Goal: Information Seeking & Learning: Learn about a topic

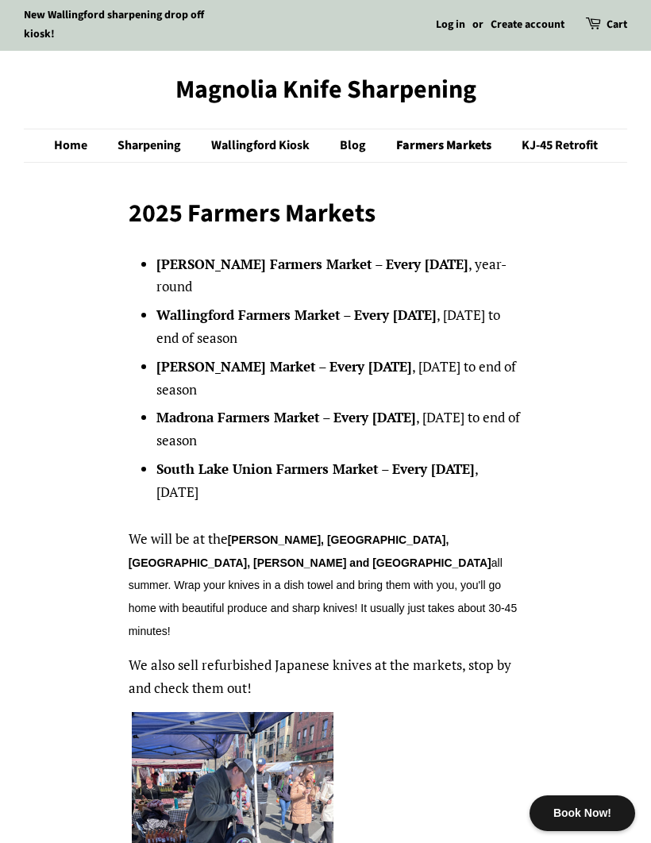
click at [168, 140] on link "Sharpening" at bounding box center [151, 145] width 91 height 33
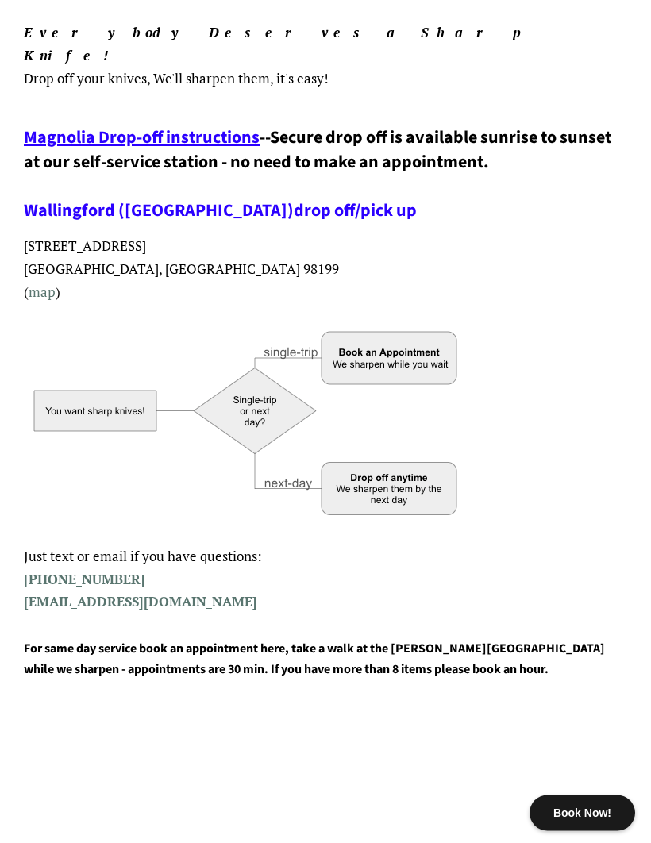
scroll to position [282, 0]
click at [65, 198] on link "Wallingford (Juisala)" at bounding box center [159, 210] width 270 height 25
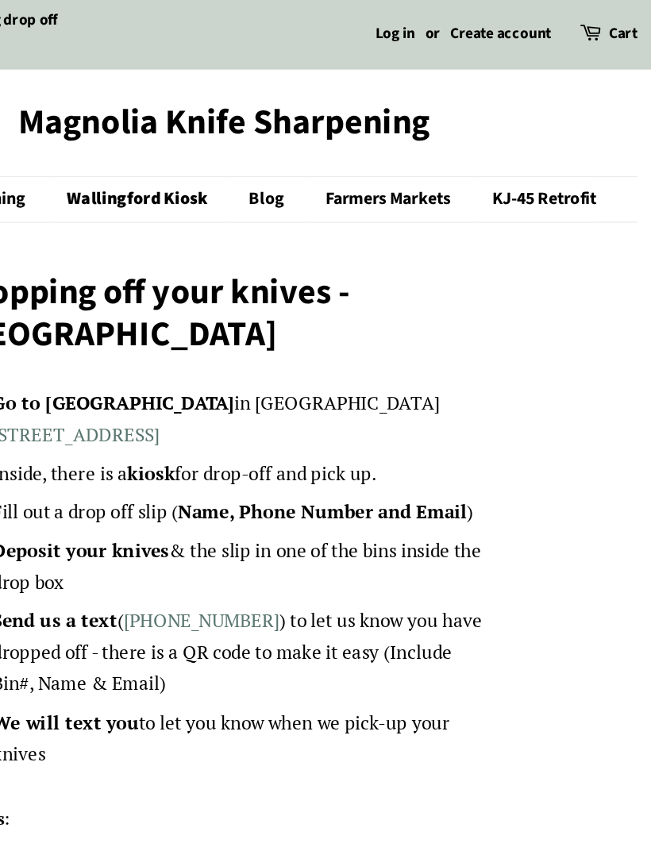
click at [332, 140] on link "Blog" at bounding box center [359, 145] width 54 height 33
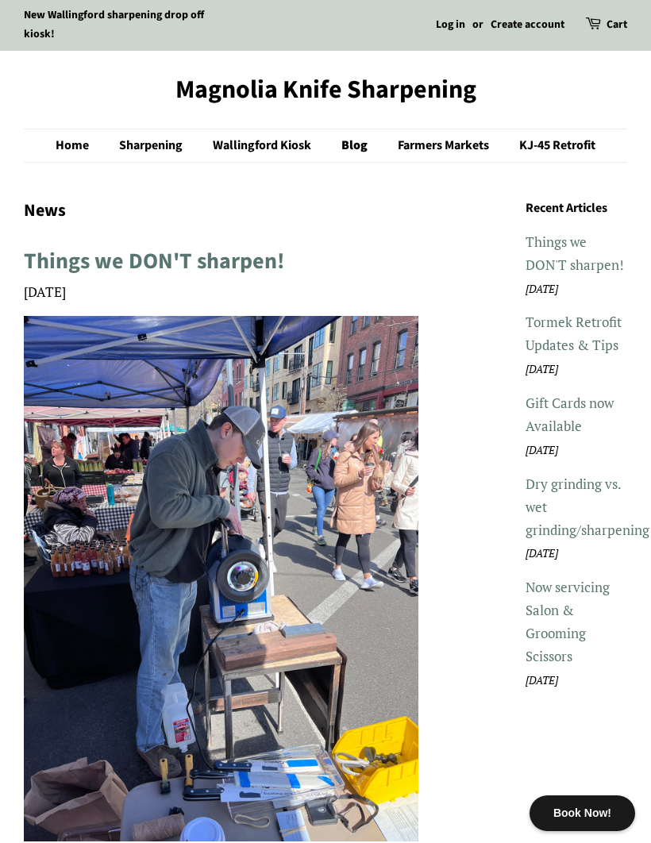
click at [565, 258] on link "Things we DON'T sharpen!" at bounding box center [575, 253] width 98 height 41
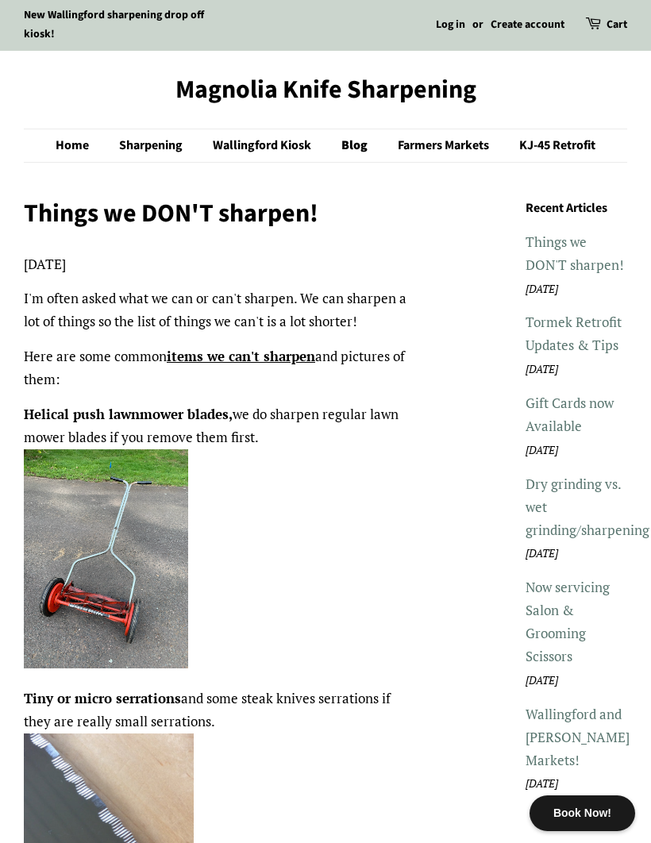
click at [64, 141] on link "Home" at bounding box center [80, 145] width 49 height 33
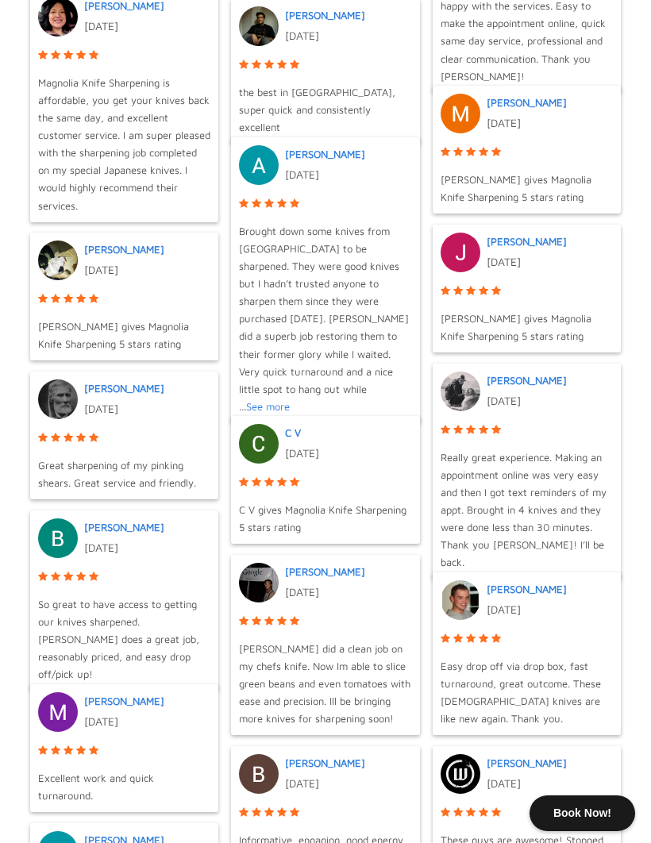
scroll to position [1172, 0]
